Goal: Information Seeking & Learning: Learn about a topic

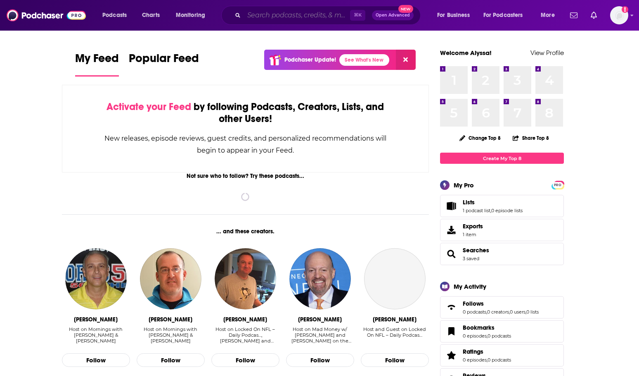
click at [258, 18] on input "Search podcasts, credits, & more..." at bounding box center [297, 15] width 106 height 13
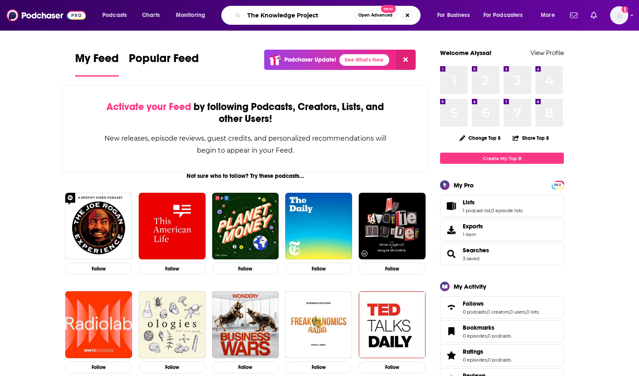
type input "The Knowledge Project"
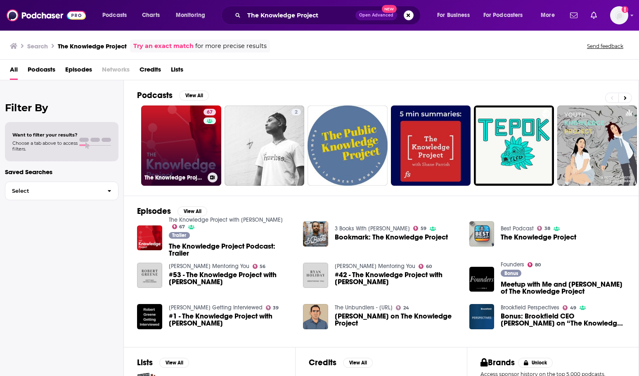
click at [192, 127] on link "67 The Knowledge Project with [PERSON_NAME]" at bounding box center [181, 145] width 80 height 80
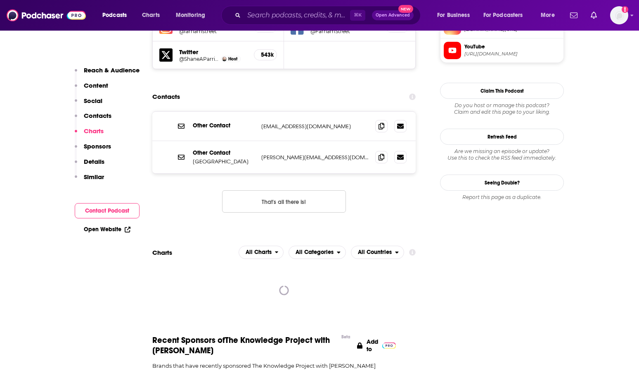
scroll to position [776, 0]
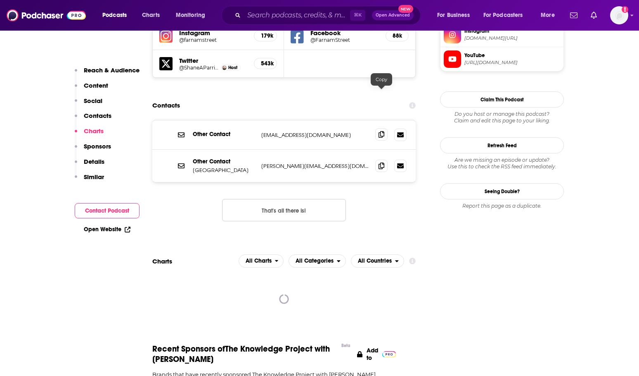
click at [381, 131] on icon at bounding box center [382, 134] width 6 height 7
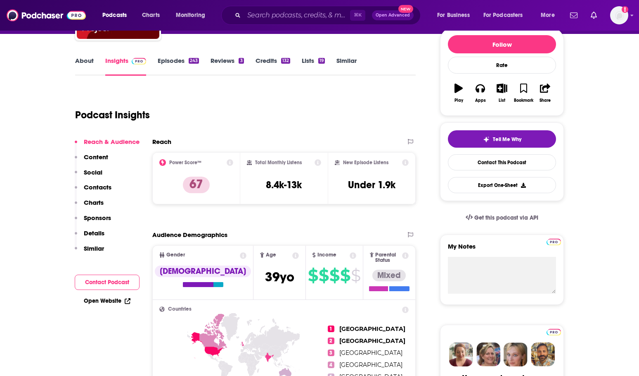
scroll to position [0, 0]
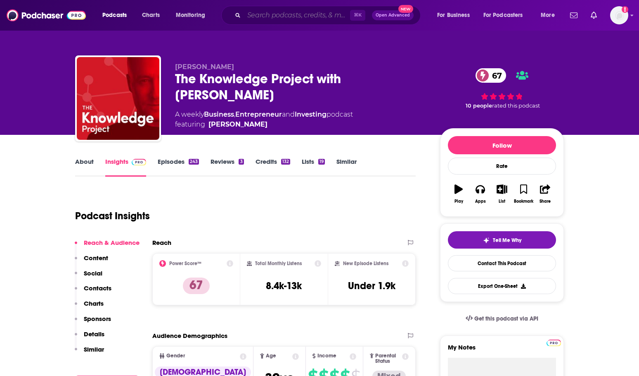
click at [265, 12] on input "Search podcasts, credits, & more..." at bounding box center [297, 15] width 106 height 13
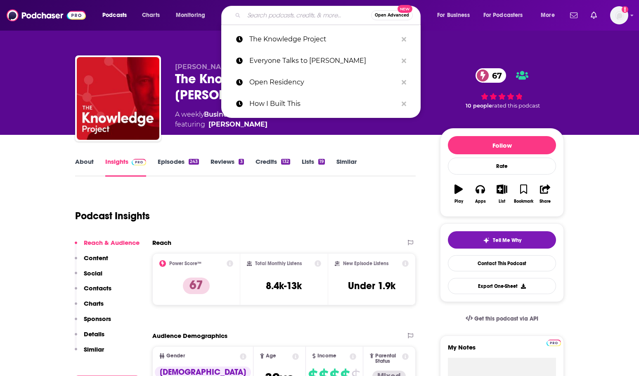
paste input "Decoder with [PERSON_NAME]"
type input "Decoder with [PERSON_NAME]"
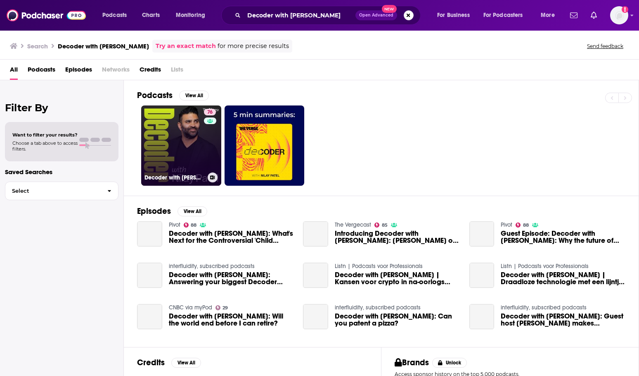
click at [159, 147] on link "76 Decoder with [PERSON_NAME]" at bounding box center [181, 145] width 80 height 80
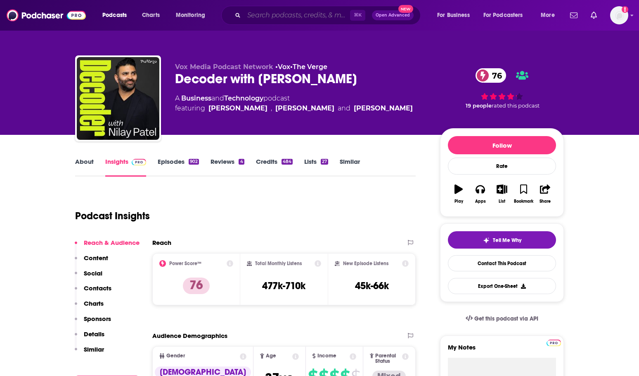
click at [264, 19] on input "Search podcasts, credits, & more..." at bounding box center [297, 15] width 106 height 13
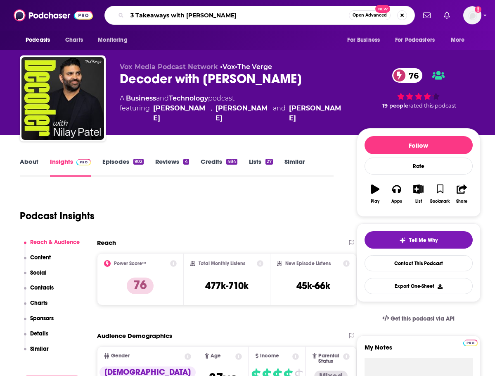
type input "3 Takeaways with [PERSON_NAME]"
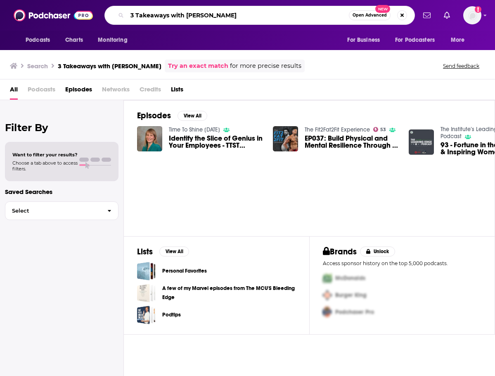
click at [191, 18] on input "3 Takeaways with [PERSON_NAME]" at bounding box center [238, 15] width 222 height 13
type input "3 Takeaways"
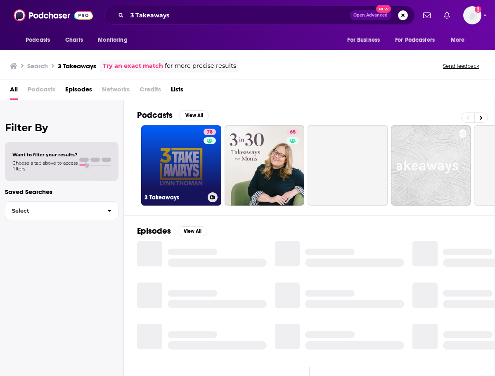
click at [172, 172] on link "78 3 Takeaways" at bounding box center [181, 165] width 80 height 80
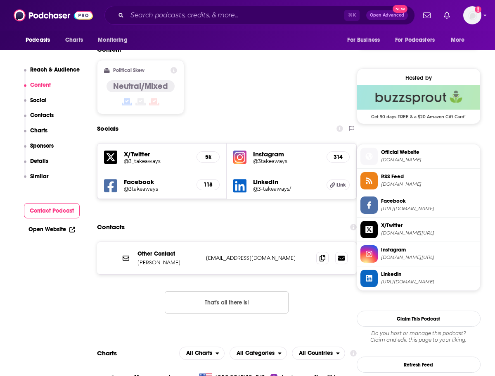
scroll to position [658, 0]
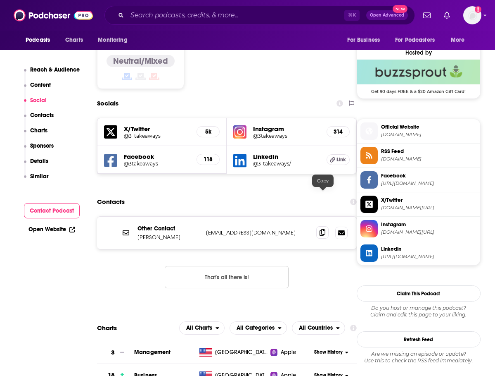
click at [326, 229] on icon at bounding box center [323, 232] width 6 height 7
click at [326, 226] on span at bounding box center [322, 232] width 12 height 12
click at [322, 229] on icon at bounding box center [323, 232] width 6 height 7
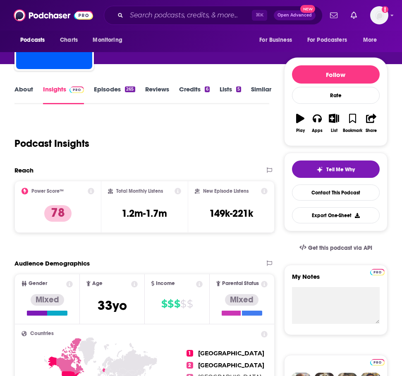
scroll to position [0, 0]
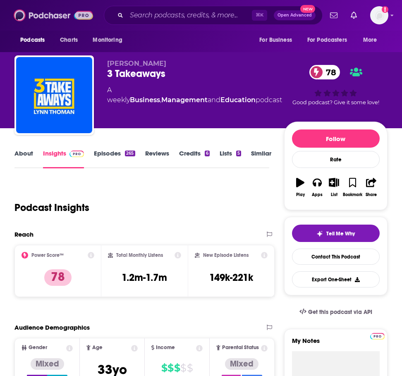
click at [47, 9] on img at bounding box center [53, 15] width 79 height 16
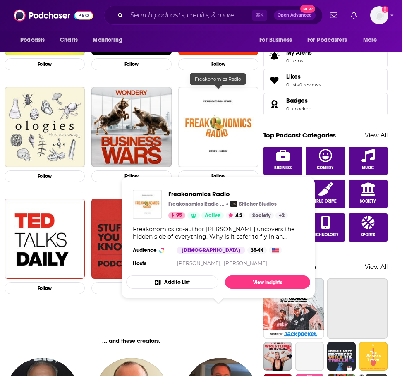
scroll to position [355, 0]
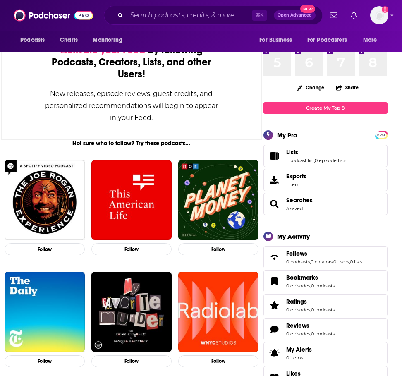
scroll to position [0, 0]
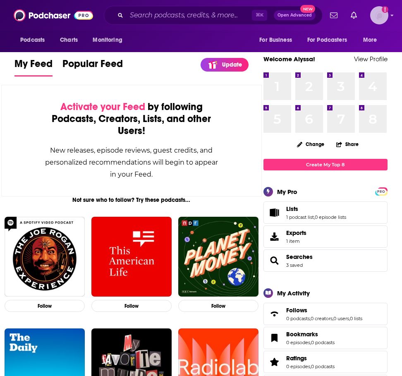
click at [381, 13] on img "Logged in as ThriveMarket" at bounding box center [379, 15] width 18 height 18
